Goal: Task Accomplishment & Management: Complete application form

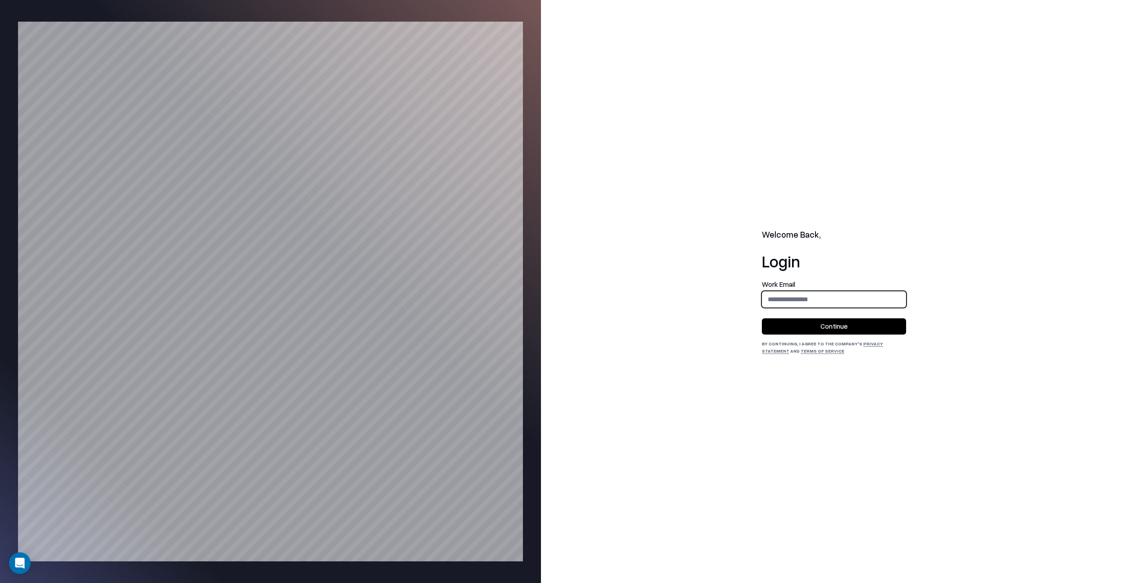
click at [839, 293] on input "email" at bounding box center [833, 299] width 143 height 17
type input "**********"
drag, startPoint x: 827, startPoint y: 322, endPoint x: 819, endPoint y: 323, distance: 8.6
click at [827, 322] on button "Continue" at bounding box center [834, 326] width 144 height 16
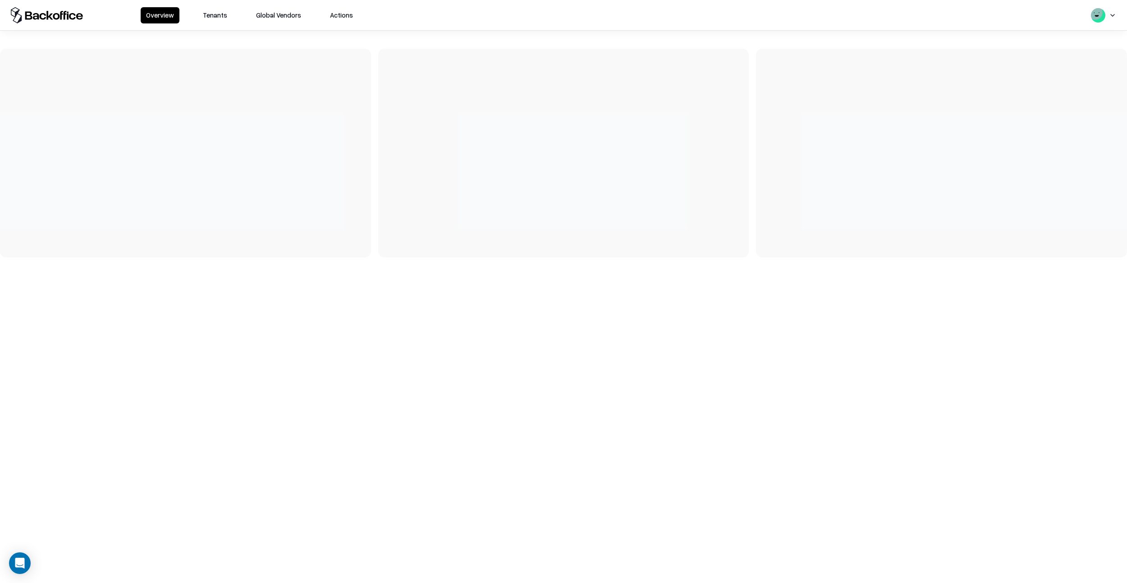
click at [218, 20] on button "Tenants" at bounding box center [214, 15] width 35 height 16
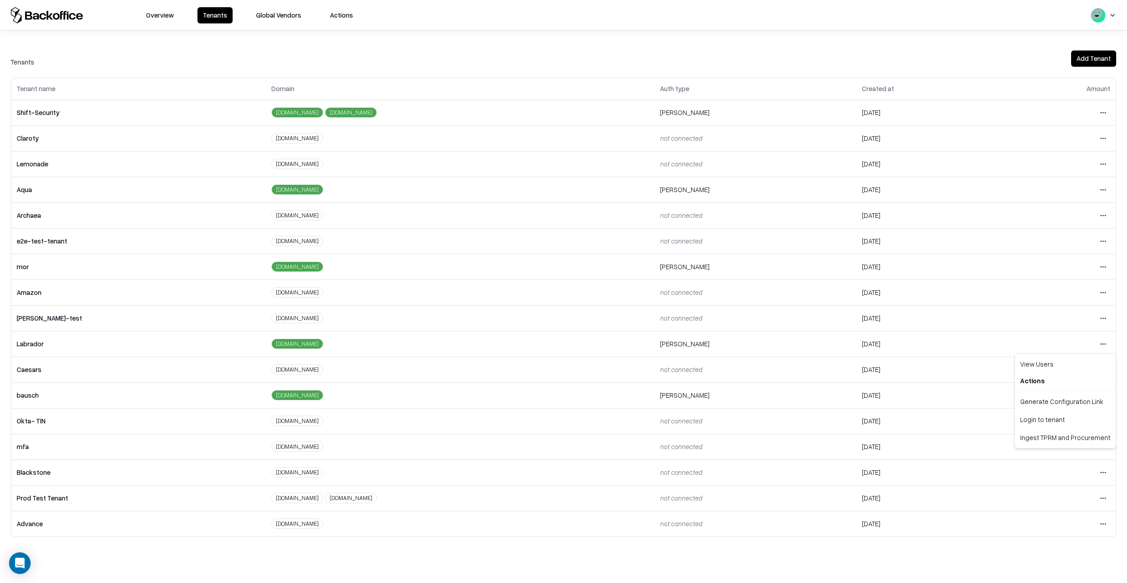
click at [1104, 346] on html "Overview Tenants Global Vendors Actions Tenants Add Tenant Tenant name Domain A…" at bounding box center [563, 291] width 1127 height 583
click at [1021, 417] on div "Login to tenant" at bounding box center [1065, 419] width 97 height 18
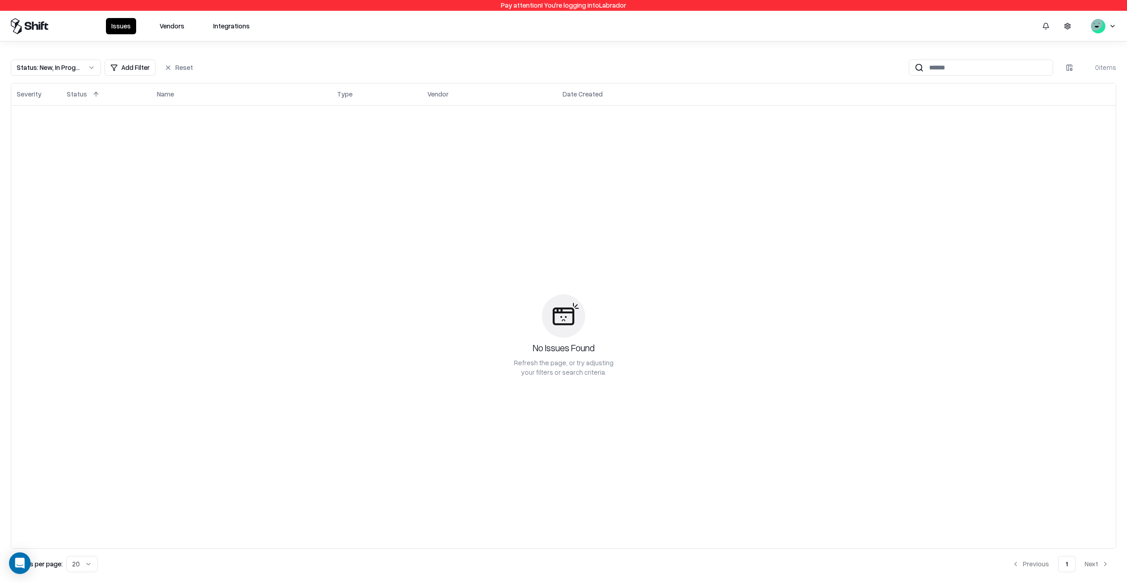
click at [175, 26] on button "Vendors" at bounding box center [172, 26] width 36 height 16
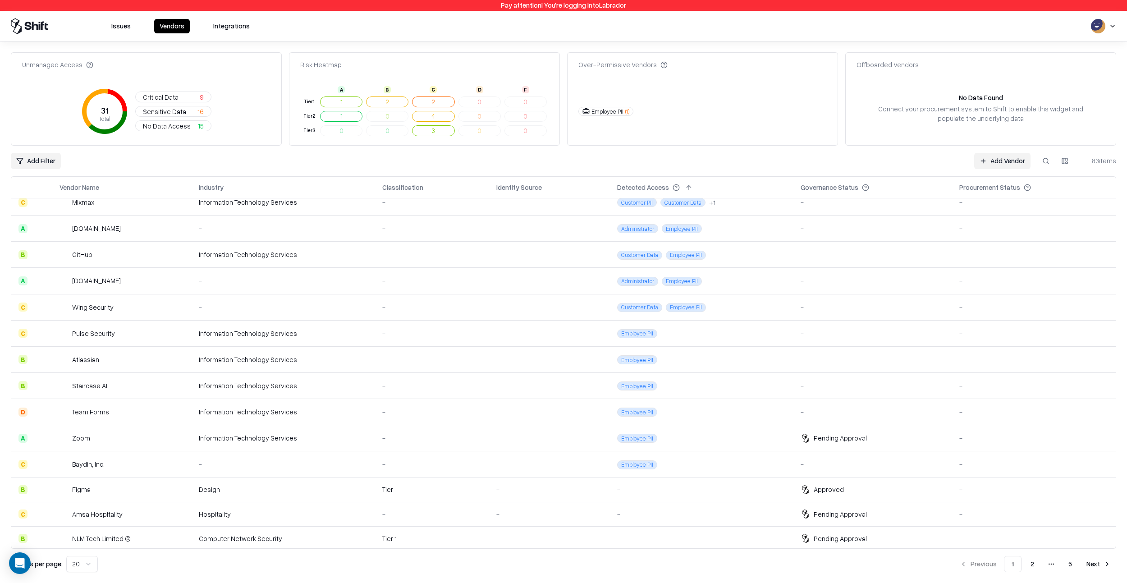
scroll to position [169, 0]
click at [1067, 566] on button "5" at bounding box center [1070, 564] width 18 height 16
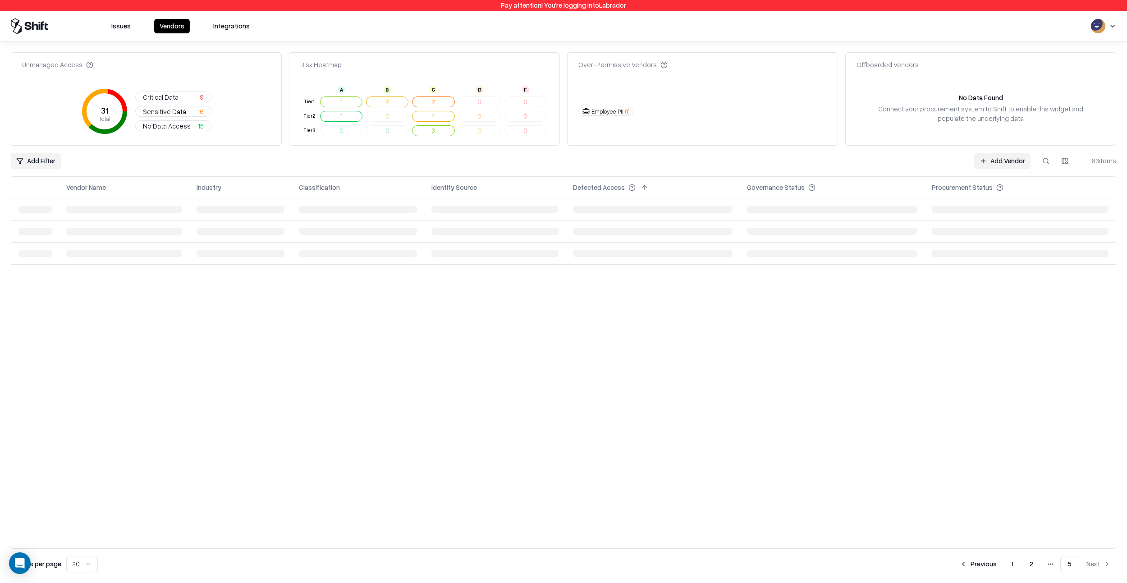
scroll to position [0, 0]
drag, startPoint x: 107, startPoint y: 235, endPoint x: 76, endPoint y: 236, distance: 31.6
click at [76, 236] on div "LinkedIn" at bounding box center [109, 235] width 94 height 9
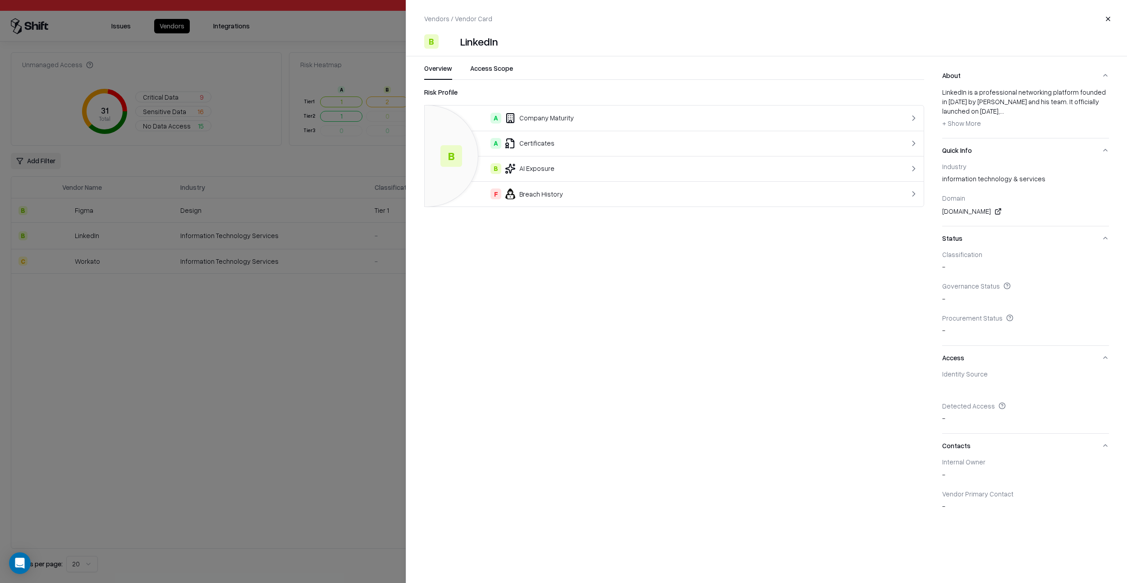
click at [472, 42] on div "LinkedIn" at bounding box center [479, 41] width 38 height 14
copy div "LinkedIn"
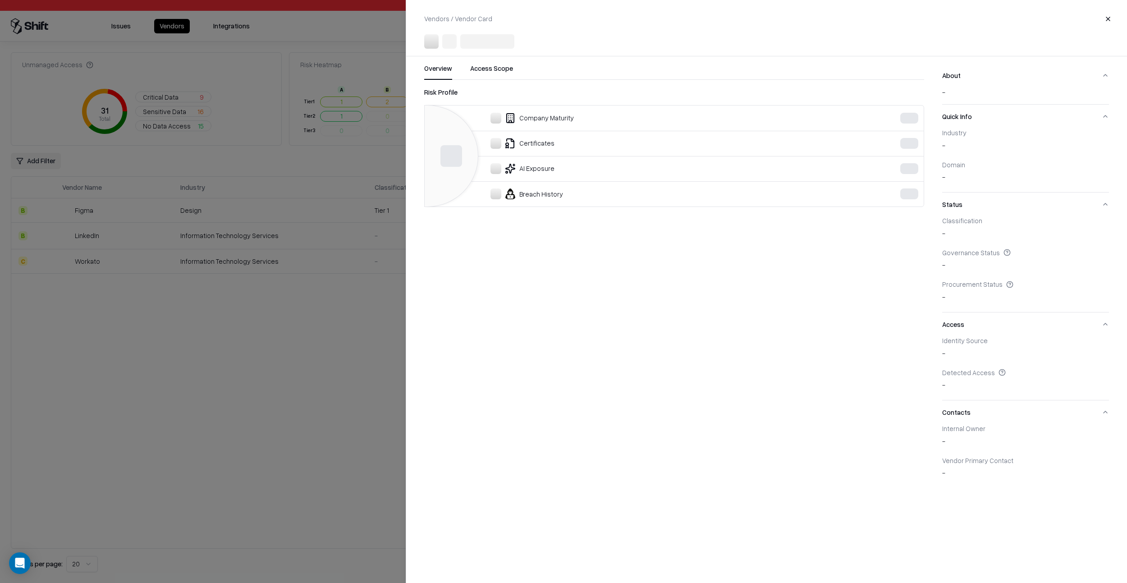
click at [283, 350] on div at bounding box center [563, 291] width 1127 height 583
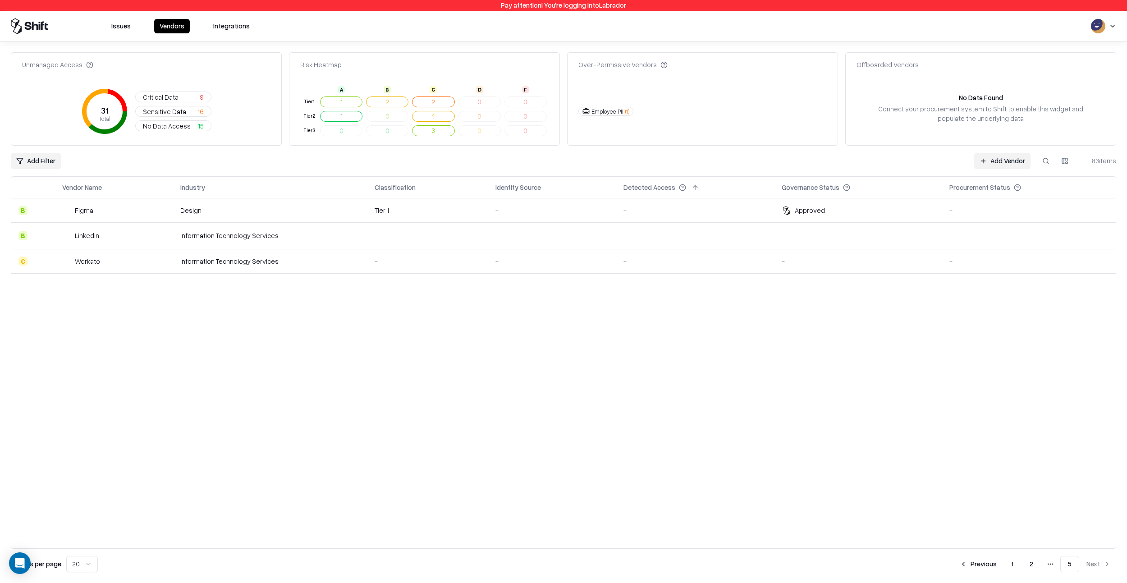
drag, startPoint x: 983, startPoint y: 162, endPoint x: 974, endPoint y: 165, distance: 9.4
click at [983, 162] on link "Add Vendor" at bounding box center [1002, 161] width 56 height 16
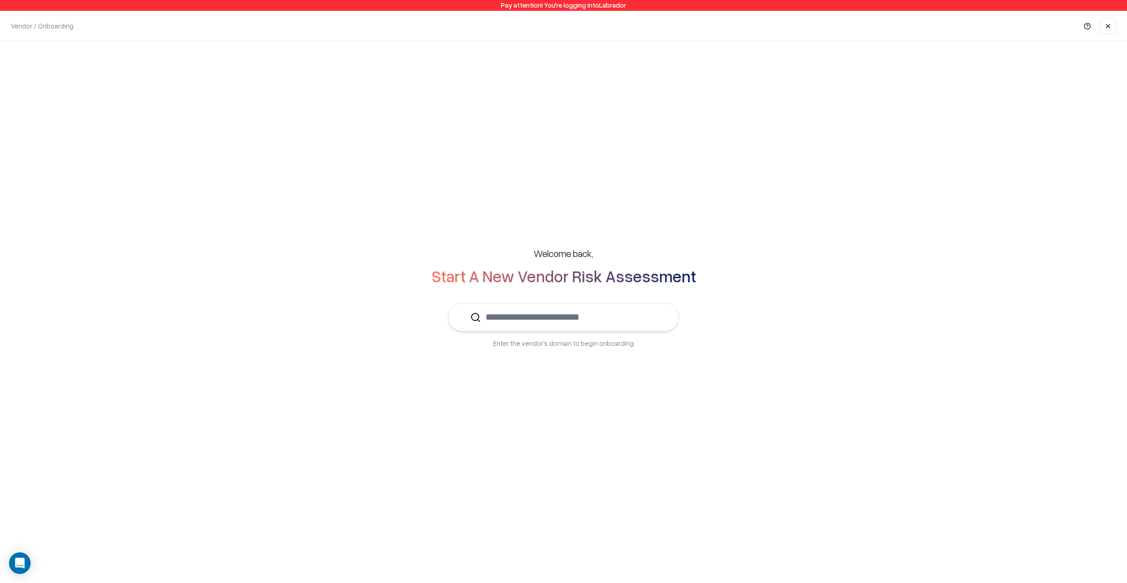
click at [621, 301] on div "Welcome back, Start A New Vendor Risk Assessment Enter the vendor’s domain to b…" at bounding box center [563, 297] width 1091 height 137
click at [617, 313] on input "text" at bounding box center [569, 317] width 176 height 28
paste input "********"
click at [603, 339] on div "LinkedIn linkedin.com" at bounding box center [563, 344] width 199 height 18
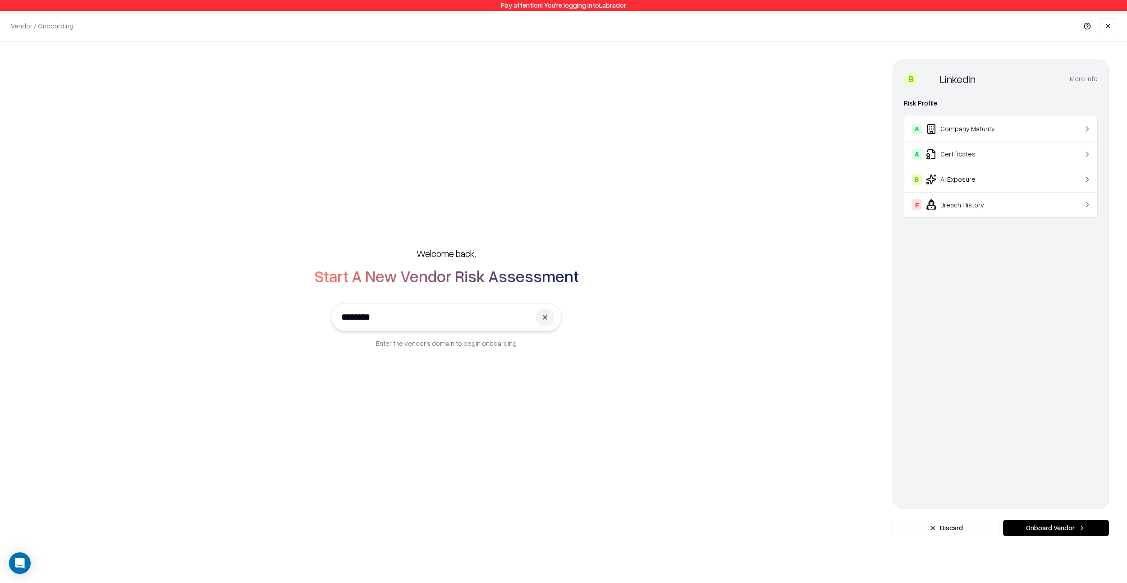
type input "********"
drag, startPoint x: 1053, startPoint y: 530, endPoint x: 1044, endPoint y: 525, distance: 10.3
click at [1053, 530] on button "Onboard Vendor" at bounding box center [1056, 528] width 106 height 16
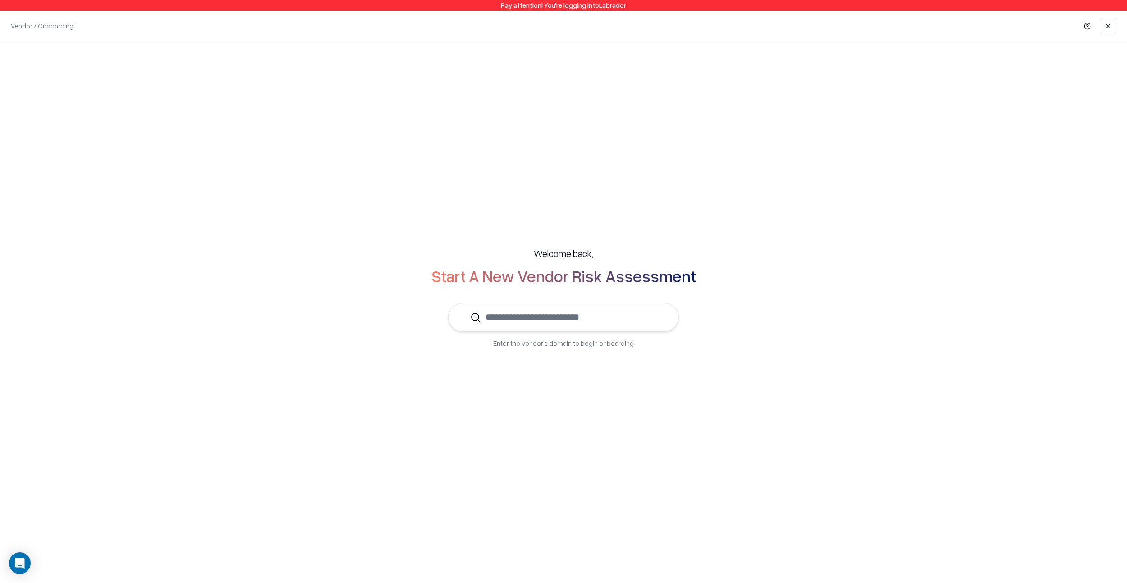
click at [607, 328] on input "text" at bounding box center [569, 317] width 176 height 28
paste input "********"
click at [569, 349] on div "LinkedIn linkedin.com" at bounding box center [563, 344] width 199 height 18
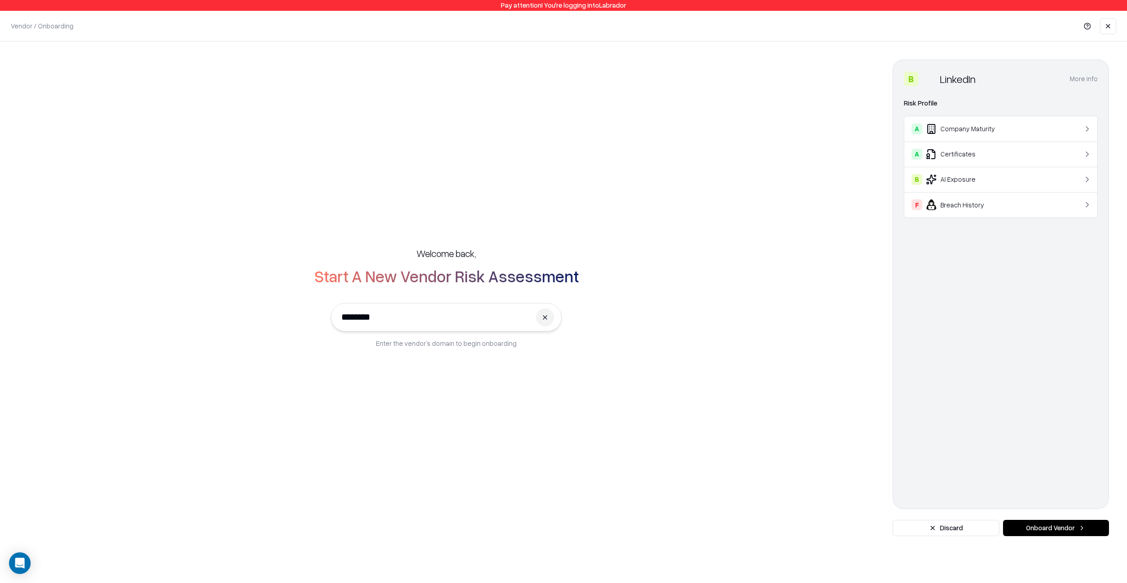
type input "********"
